Goal: Task Accomplishment & Management: Manage account settings

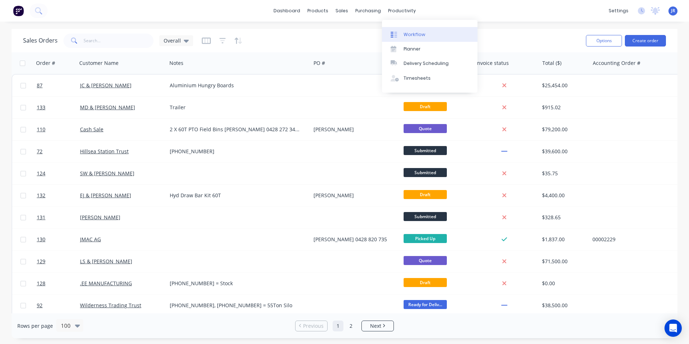
click at [402, 37] on link "Workflow" at bounding box center [429, 34] width 95 height 14
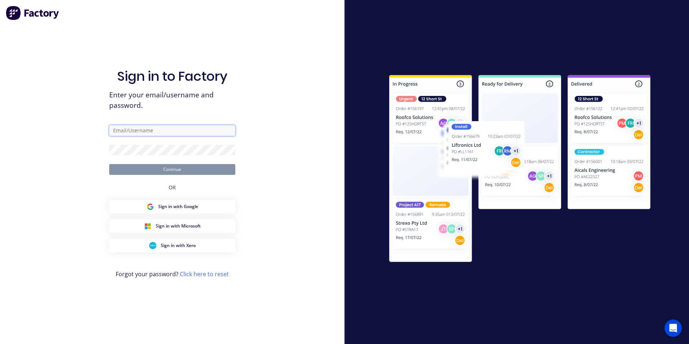
click at [155, 125] on input "text" at bounding box center [172, 130] width 126 height 11
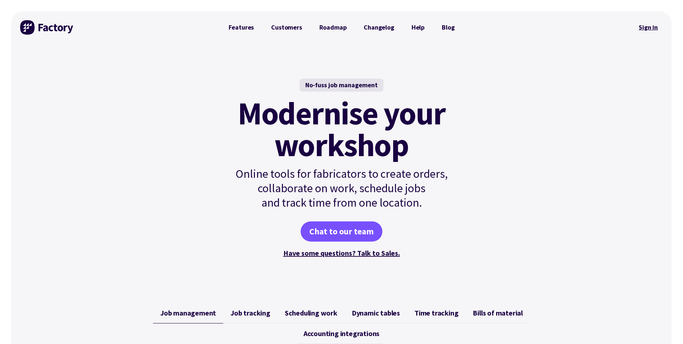
drag, startPoint x: 0, startPoint y: 0, endPoint x: 659, endPoint y: 28, distance: 659.7
click at [659, 28] on link "Sign in" at bounding box center [648, 27] width 29 height 17
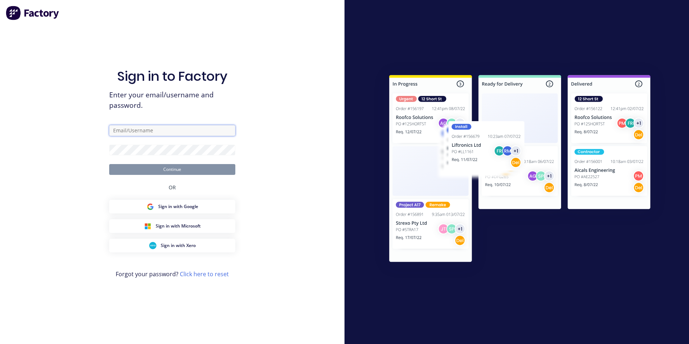
click at [174, 130] on input "text" at bounding box center [172, 130] width 126 height 11
type input "[EMAIL_ADDRESS][DOMAIN_NAME]"
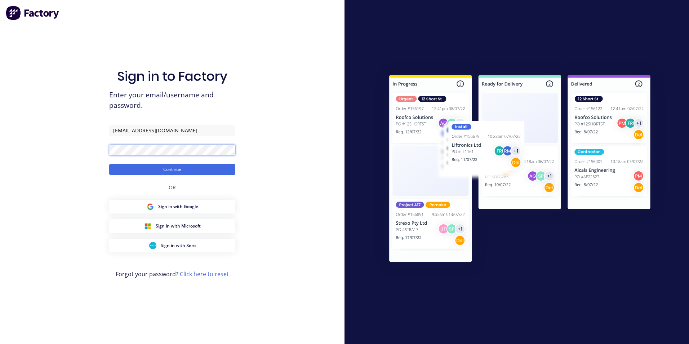
click at [109, 164] on button "Continue" at bounding box center [172, 169] width 126 height 11
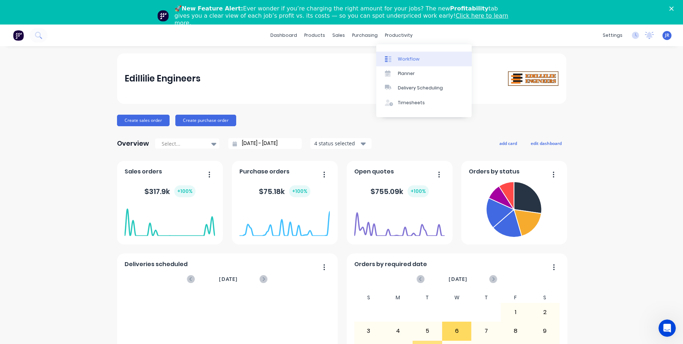
click at [407, 59] on div "Workflow" at bounding box center [409, 59] width 22 height 6
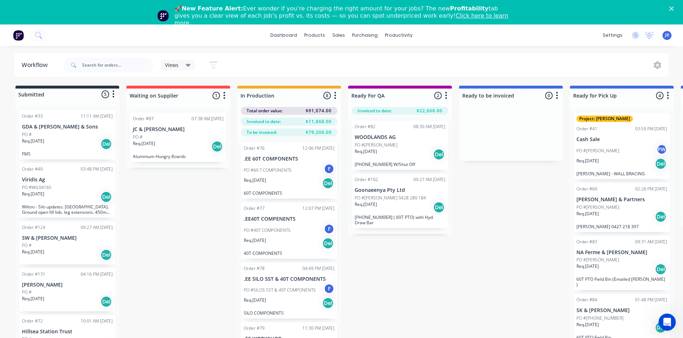
click at [335, 97] on icon "button" at bounding box center [335, 95] width 2 height 9
click at [304, 124] on button "Notifications" at bounding box center [304, 123] width 72 height 12
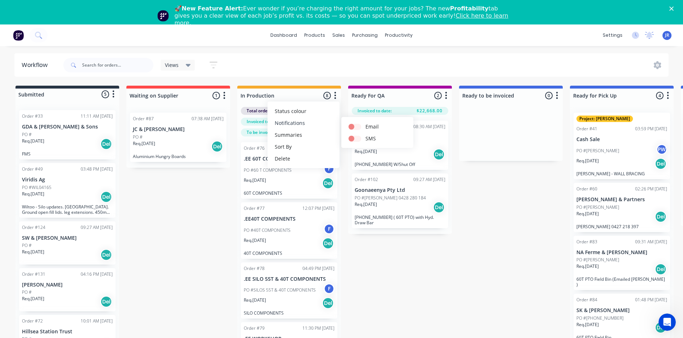
click at [304, 124] on button "Notifications" at bounding box center [304, 123] width 72 height 12
click at [300, 134] on button "Summaries" at bounding box center [304, 135] width 72 height 12
click at [366, 135] on label at bounding box center [366, 135] width 0 height 0
click at [354, 137] on input "checkbox" at bounding box center [352, 138] width 6 height 7
checkbox input "false"
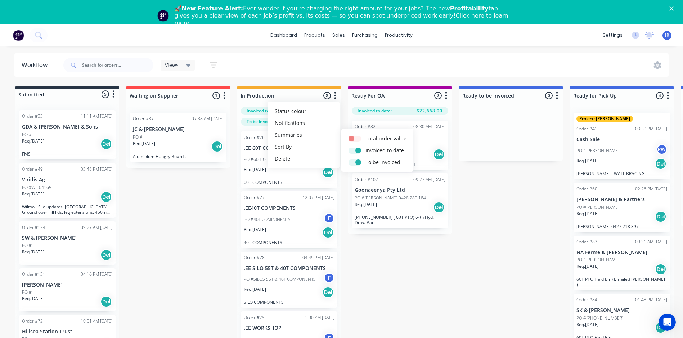
click at [358, 258] on div "Submitted 5 Status colour #273444 hex #273444 Save Cancel Summaries Total order…" at bounding box center [491, 232] width 992 height 292
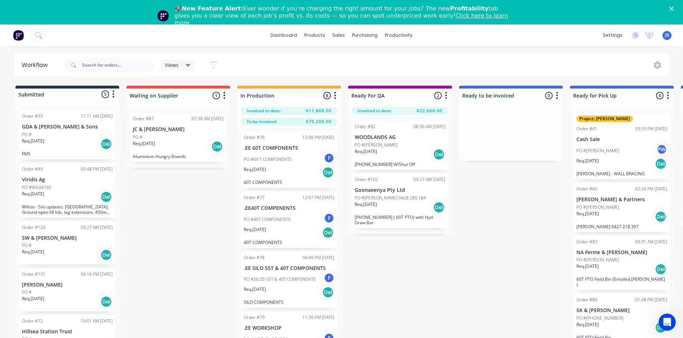
click at [279, 160] on p "PO #60 T COMPONENTS" at bounding box center [268, 159] width 48 height 6
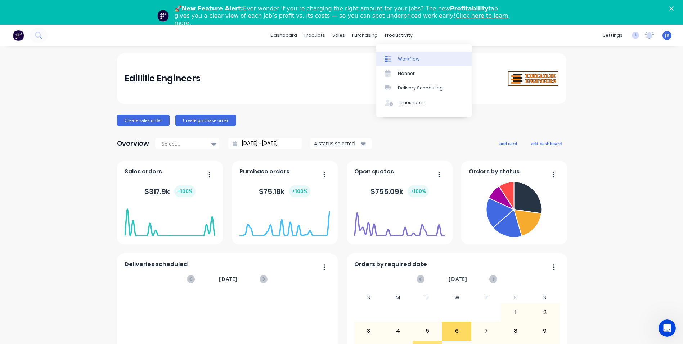
click at [406, 60] on div "Workflow" at bounding box center [409, 59] width 22 height 6
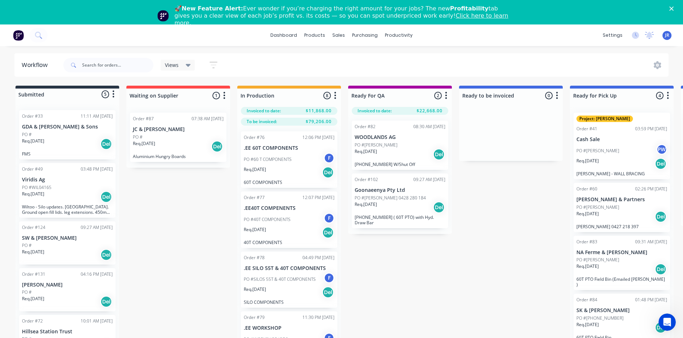
click at [668, 95] on icon "button" at bounding box center [668, 95] width 2 height 9
click at [629, 135] on button "Summaries" at bounding box center [636, 135] width 72 height 12
click at [552, 147] on label at bounding box center [552, 147] width 0 height 0
click at [541, 151] on input "checkbox" at bounding box center [539, 150] width 6 height 7
checkbox input "true"
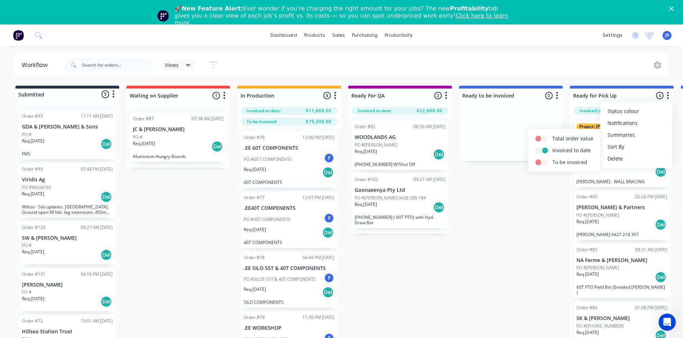
click at [552, 158] on label at bounding box center [552, 158] width 0 height 0
click at [541, 162] on input "checkbox" at bounding box center [539, 161] width 6 height 7
checkbox input "true"
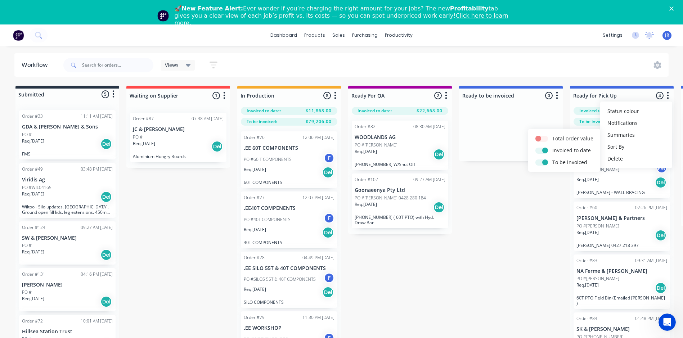
click at [540, 208] on div "Submitted 5 Status colour #273444 hex #273444 Save Cancel Summaries Total order…" at bounding box center [491, 232] width 992 height 292
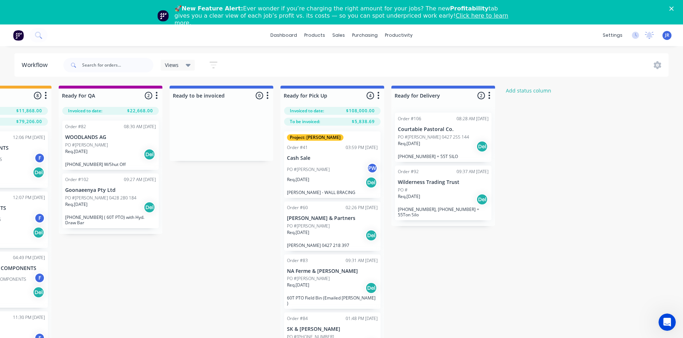
scroll to position [0, 309]
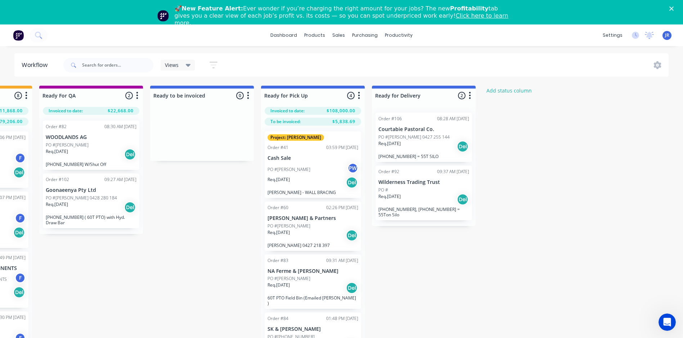
click at [471, 95] on icon "button" at bounding box center [470, 95] width 2 height 7
click at [438, 136] on button "Summaries" at bounding box center [438, 135] width 72 height 12
click at [500, 147] on label at bounding box center [500, 147] width 0 height 0
click at [489, 150] on input "checkbox" at bounding box center [486, 150] width 6 height 7
checkbox input "true"
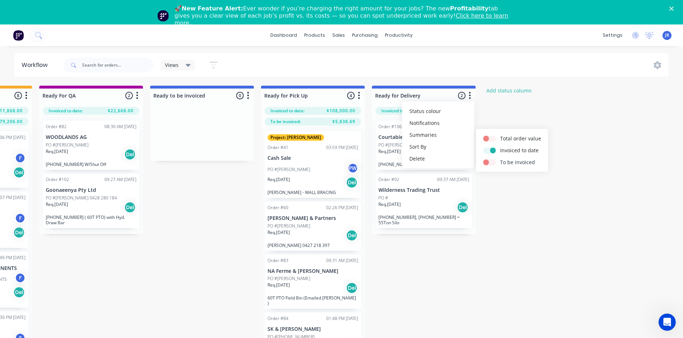
click at [500, 158] on label at bounding box center [500, 158] width 0 height 0
click at [489, 164] on input "checkbox" at bounding box center [486, 161] width 6 height 7
checkbox input "true"
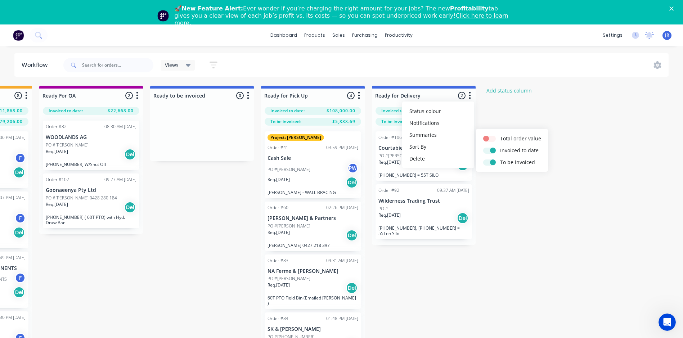
click at [229, 198] on div "Submitted 5 Status colour #273444 hex #273444 Save Cancel Summaries Total order…" at bounding box center [182, 232] width 992 height 292
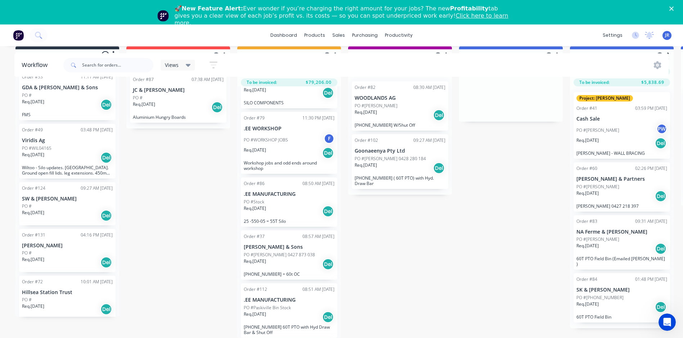
scroll to position [180, 0]
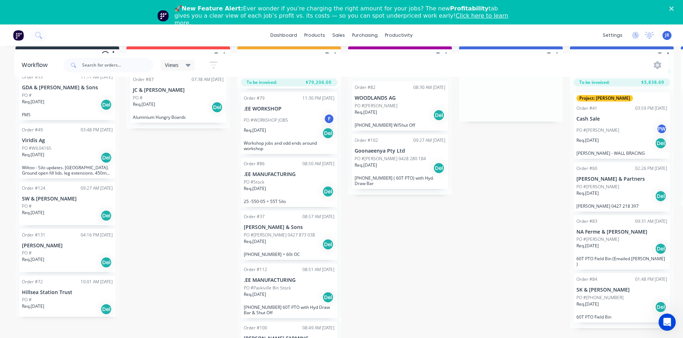
click at [279, 238] on div "Req. [DATE] Del" at bounding box center [289, 244] width 91 height 12
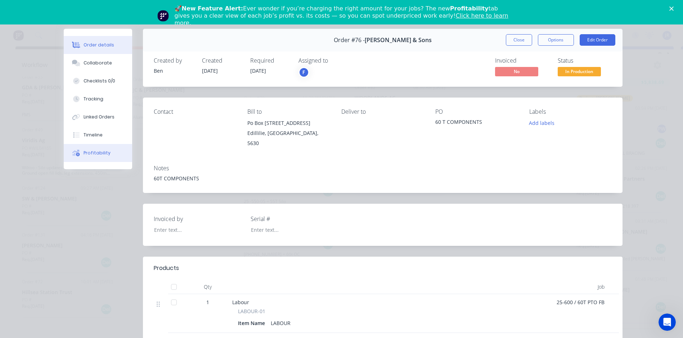
click at [97, 152] on div "Profitability" at bounding box center [97, 153] width 27 height 6
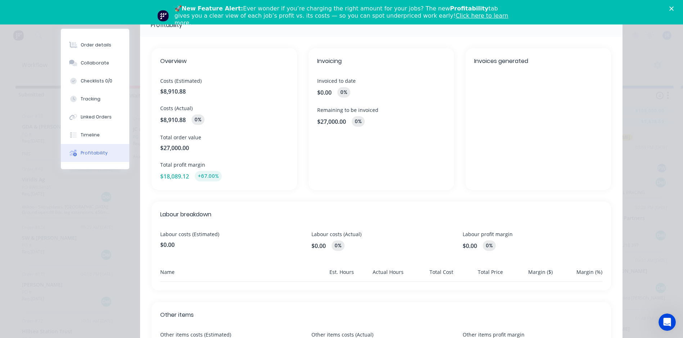
scroll to position [0, 0]
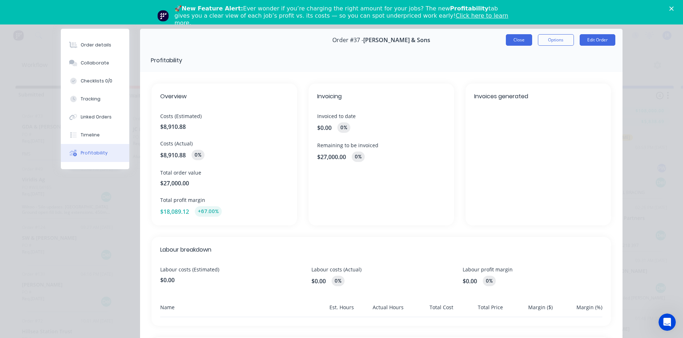
click at [511, 39] on button "Close" at bounding box center [519, 40] width 26 height 12
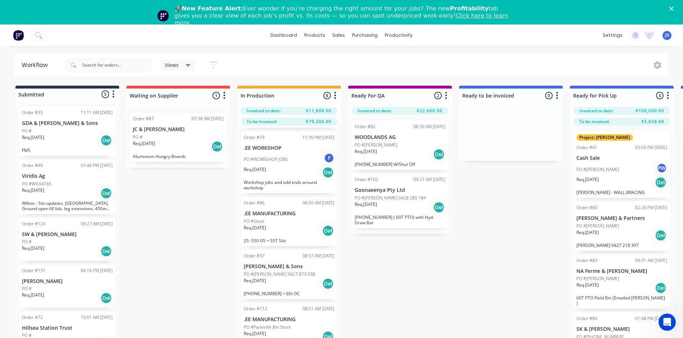
scroll to position [8, 0]
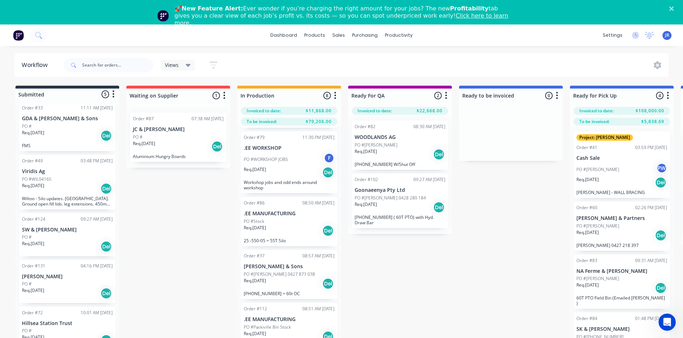
click at [62, 240] on div "PO #" at bounding box center [67, 237] width 91 height 6
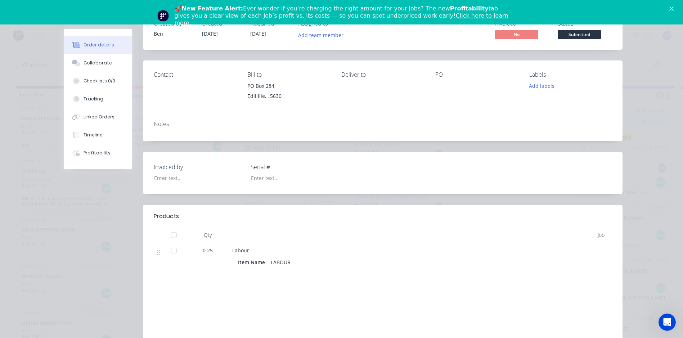
scroll to position [72, 0]
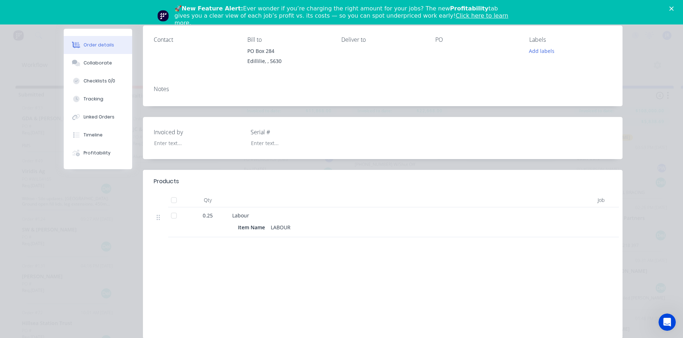
click at [292, 228] on div "Item Name LABOUR" at bounding box center [391, 227] width 307 height 10
click at [290, 228] on div "LABOUR" at bounding box center [281, 227] width 26 height 10
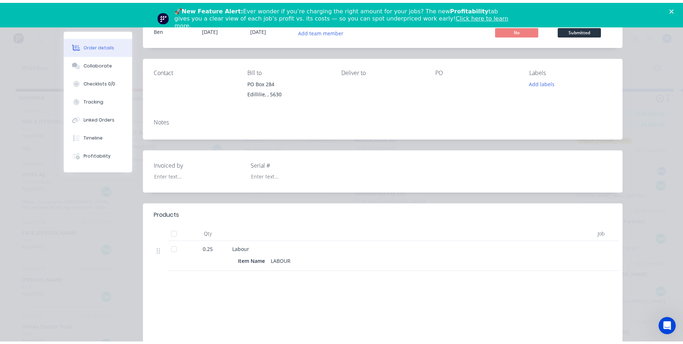
scroll to position [0, 0]
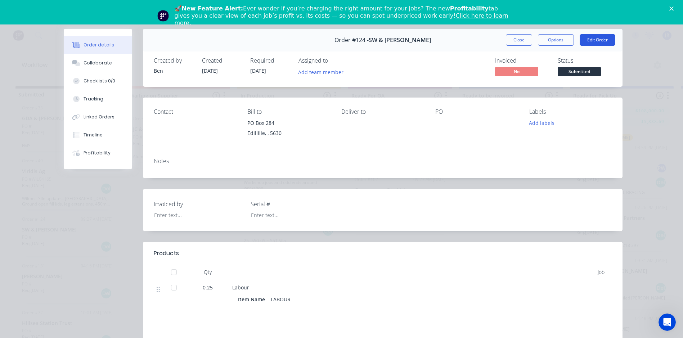
click at [592, 36] on button "Edit Order" at bounding box center [598, 40] width 36 height 12
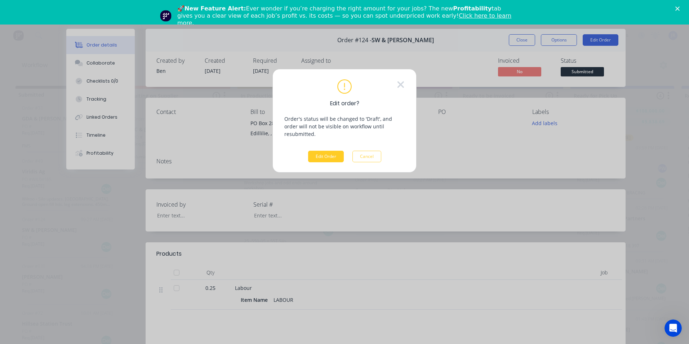
click at [326, 151] on button "Edit Order" at bounding box center [326, 157] width 36 height 12
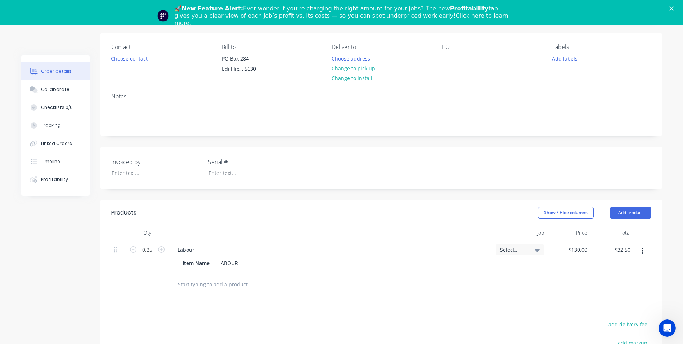
scroll to position [72, 0]
click at [239, 263] on div "LABOUR" at bounding box center [228, 262] width 26 height 10
drag, startPoint x: 227, startPoint y: 270, endPoint x: 213, endPoint y: 271, distance: 13.4
click at [213, 271] on div "Item Name LABOUR- Cut tow bar as required" at bounding box center [330, 266] width 300 height 18
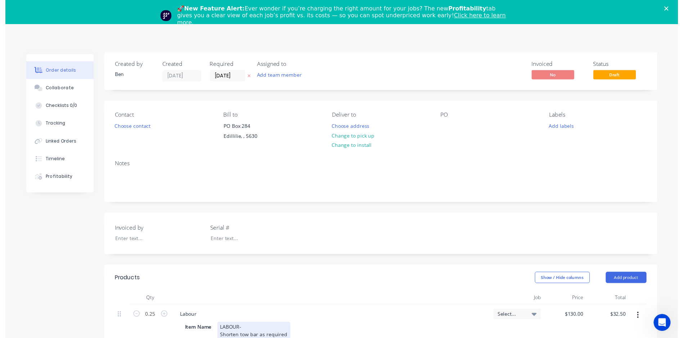
scroll to position [0, 0]
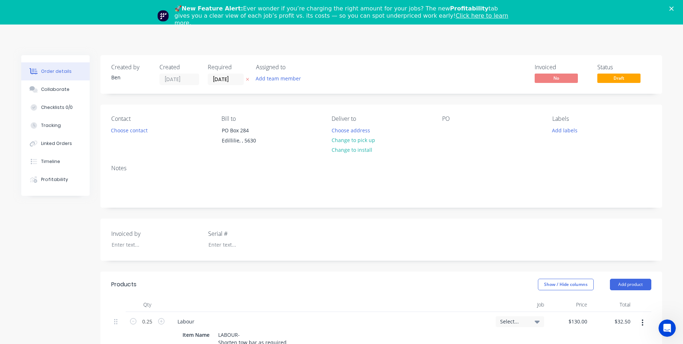
click at [674, 8] on polygon "Close" at bounding box center [672, 8] width 4 height 4
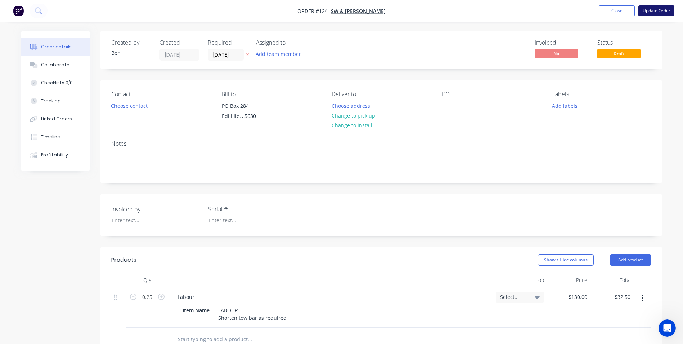
click at [655, 11] on button "Update Order" at bounding box center [657, 10] width 36 height 11
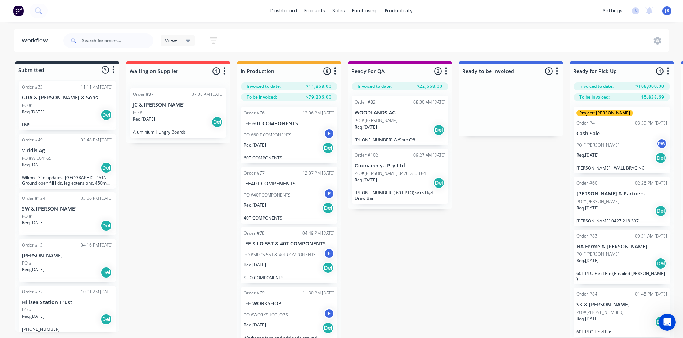
scroll to position [8, 0]
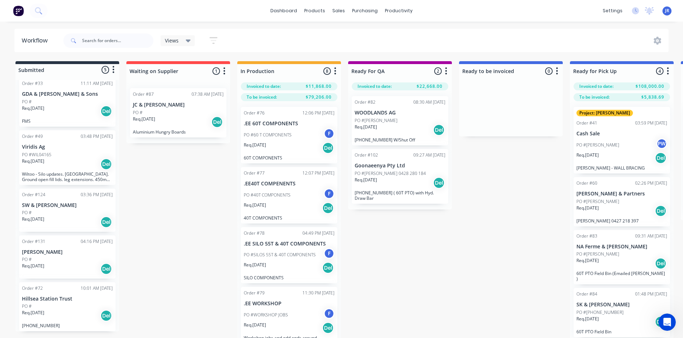
click at [62, 218] on div "Req. [DATE] Del" at bounding box center [67, 222] width 91 height 12
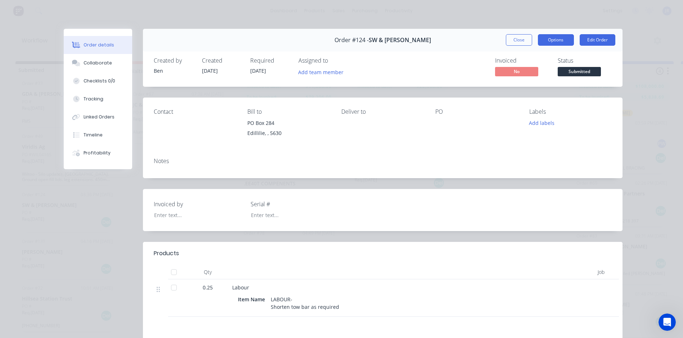
click at [563, 42] on button "Options" at bounding box center [556, 40] width 36 height 12
click at [593, 39] on button "Edit Order" at bounding box center [598, 40] width 36 height 12
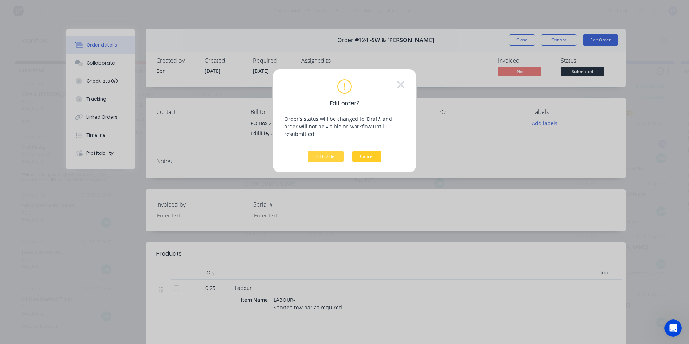
click at [372, 151] on button "Cancel" at bounding box center [366, 157] width 29 height 12
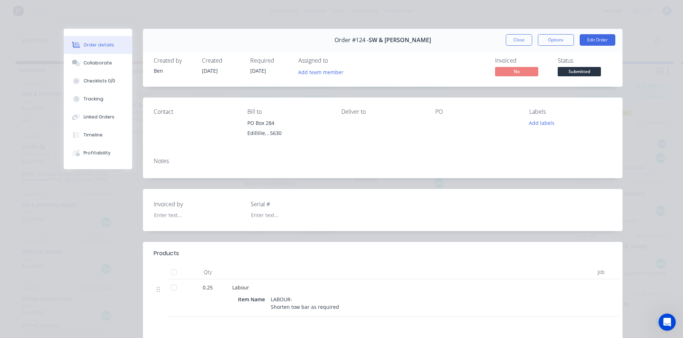
click at [572, 73] on span "Submitted" at bounding box center [579, 71] width 43 height 9
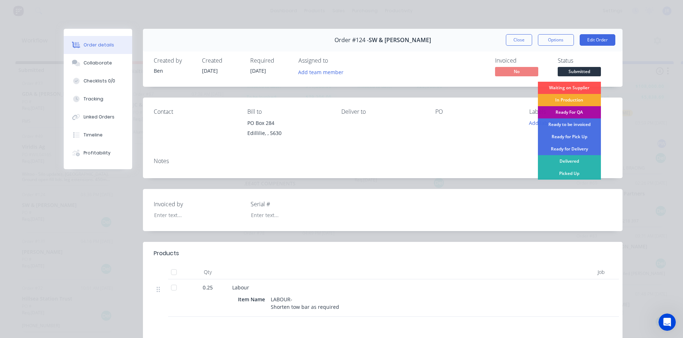
click at [570, 98] on div "In Production" at bounding box center [569, 100] width 63 height 12
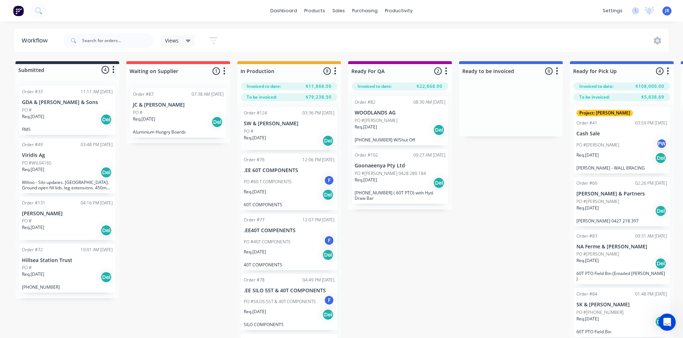
click at [294, 131] on div "PO #" at bounding box center [289, 131] width 91 height 6
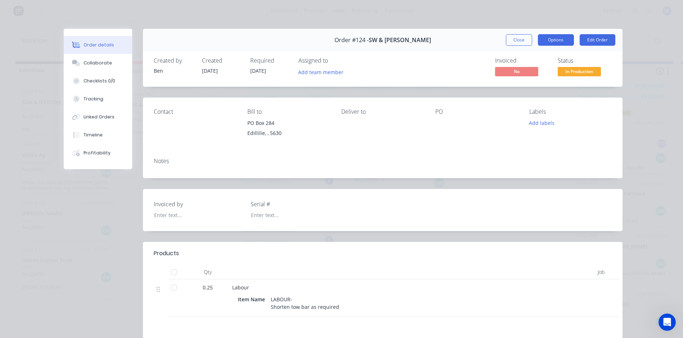
click at [561, 38] on button "Options" at bounding box center [556, 40] width 36 height 12
click at [465, 37] on div "Order #124 - SW & [PERSON_NAME] Close Options Edit Order" at bounding box center [383, 40] width 480 height 23
click at [547, 41] on button "Options" at bounding box center [556, 40] width 36 height 12
click at [546, 35] on button "Options" at bounding box center [556, 40] width 36 height 12
click at [458, 18] on div "Order details Collaborate Checklists 0/0 Tracking Linked Orders Timeline Profit…" at bounding box center [341, 169] width 683 height 338
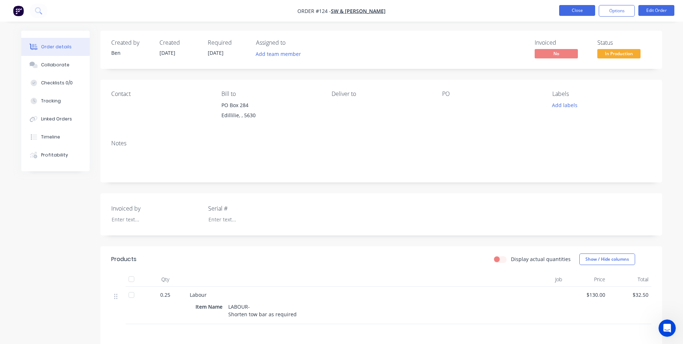
click at [575, 10] on button "Close" at bounding box center [577, 10] width 36 height 11
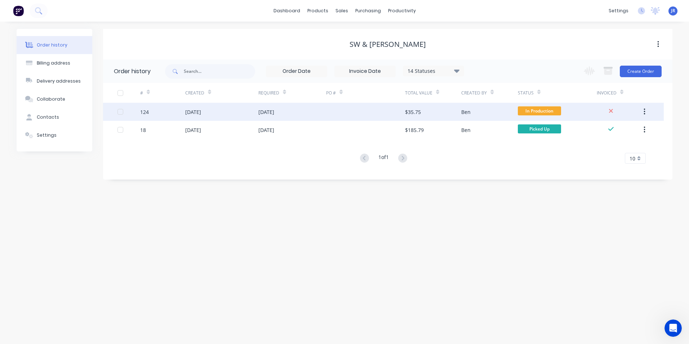
click at [371, 113] on div at bounding box center [365, 112] width 79 height 18
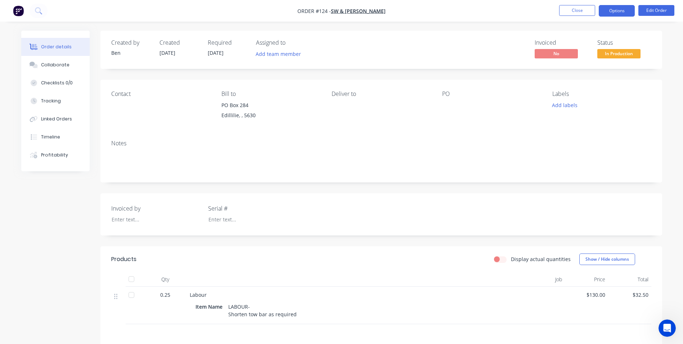
click at [626, 9] on button "Options" at bounding box center [617, 11] width 36 height 12
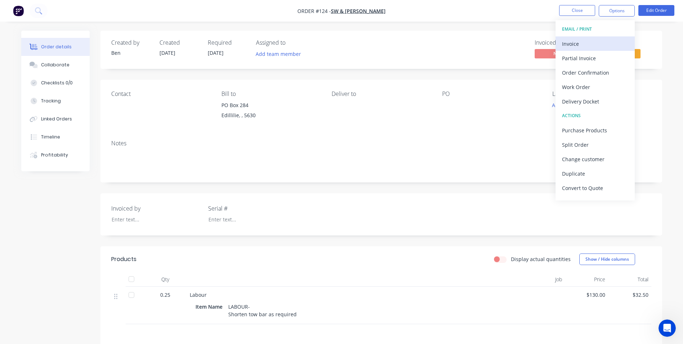
click at [578, 42] on div "Invoice" at bounding box center [595, 44] width 66 height 10
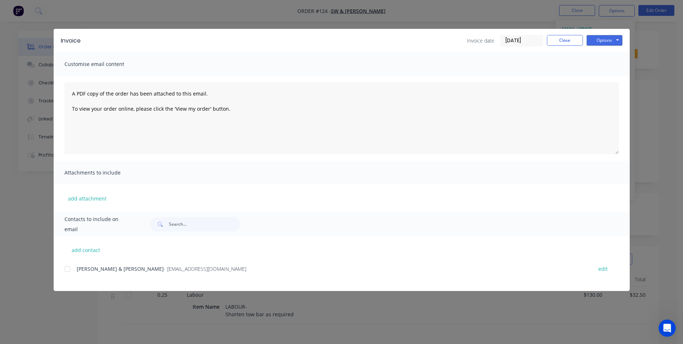
click at [68, 270] on div at bounding box center [67, 268] width 14 height 14
click at [605, 37] on button "Options" at bounding box center [605, 40] width 36 height 11
click at [611, 79] on button "Email" at bounding box center [610, 77] width 46 height 12
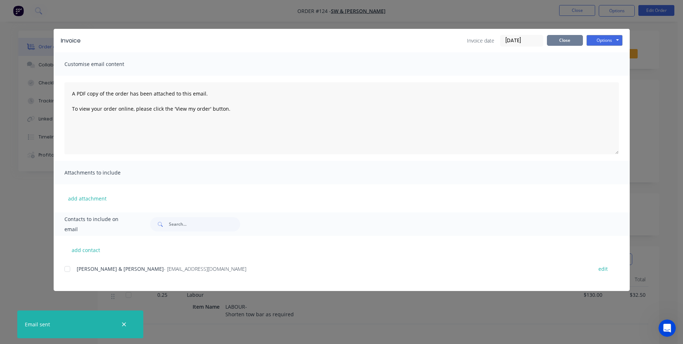
click at [563, 38] on button "Close" at bounding box center [565, 40] width 36 height 11
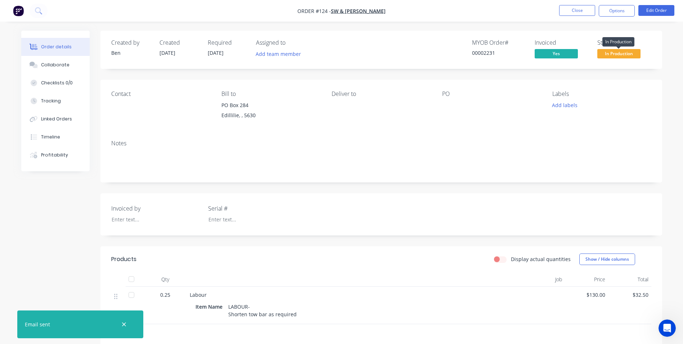
click at [622, 53] on span "In Production" at bounding box center [619, 53] width 43 height 9
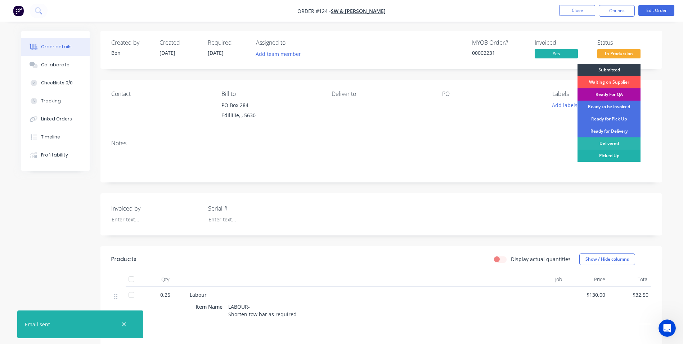
click at [621, 155] on div "Picked Up" at bounding box center [609, 155] width 63 height 12
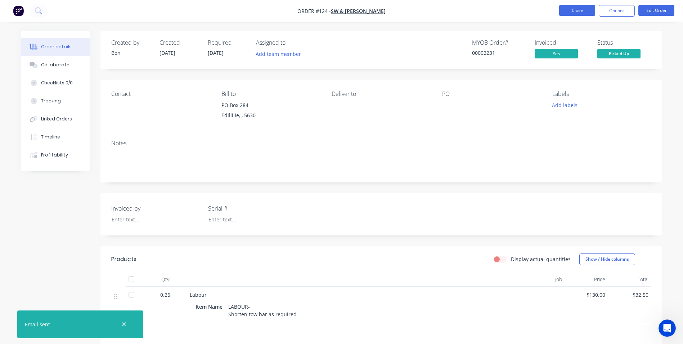
click at [581, 12] on button "Close" at bounding box center [577, 10] width 36 height 11
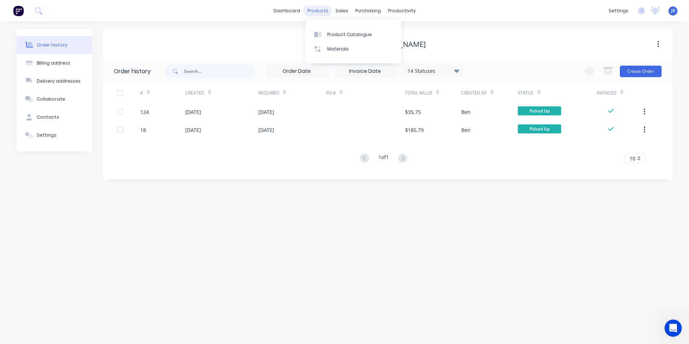
click at [317, 12] on div "products" at bounding box center [318, 10] width 28 height 11
click at [339, 9] on div "sales" at bounding box center [342, 10] width 20 height 11
click at [359, 34] on div "Sales Orders" at bounding box center [368, 34] width 30 height 6
